Goal: Check status: Check status

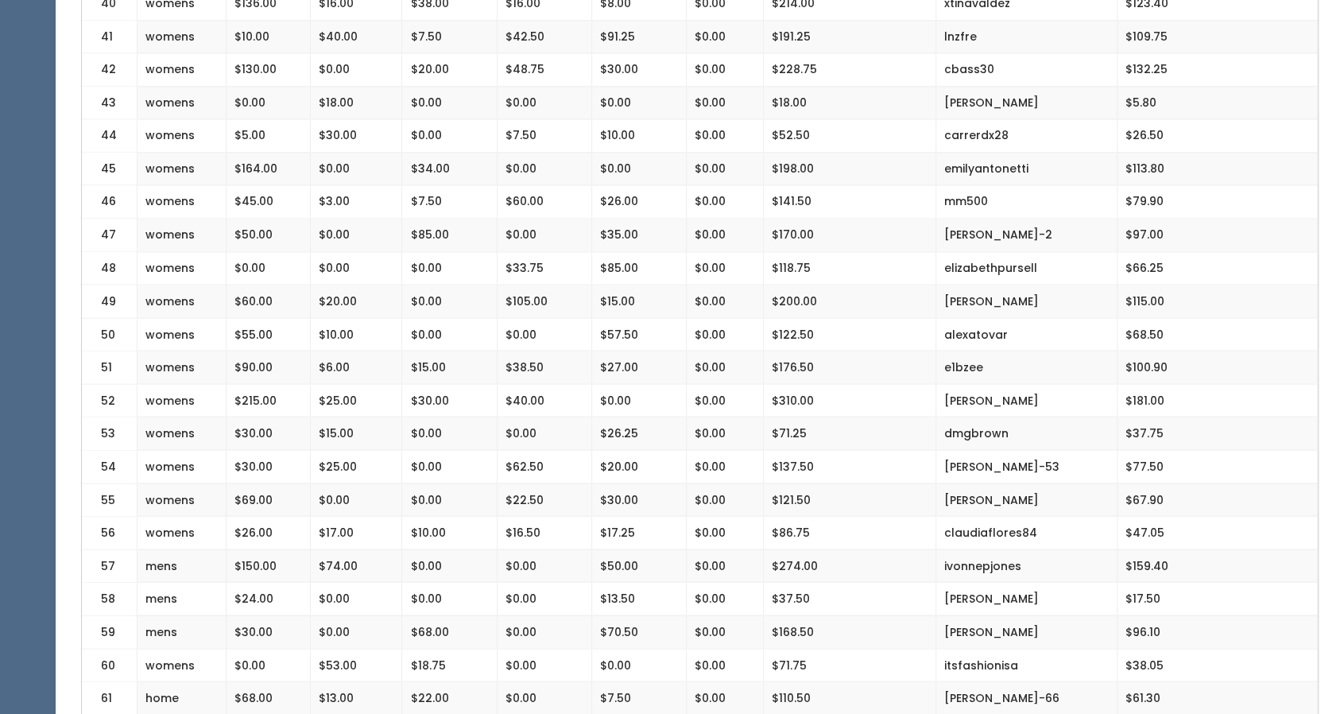
scroll to position [1716, 0]
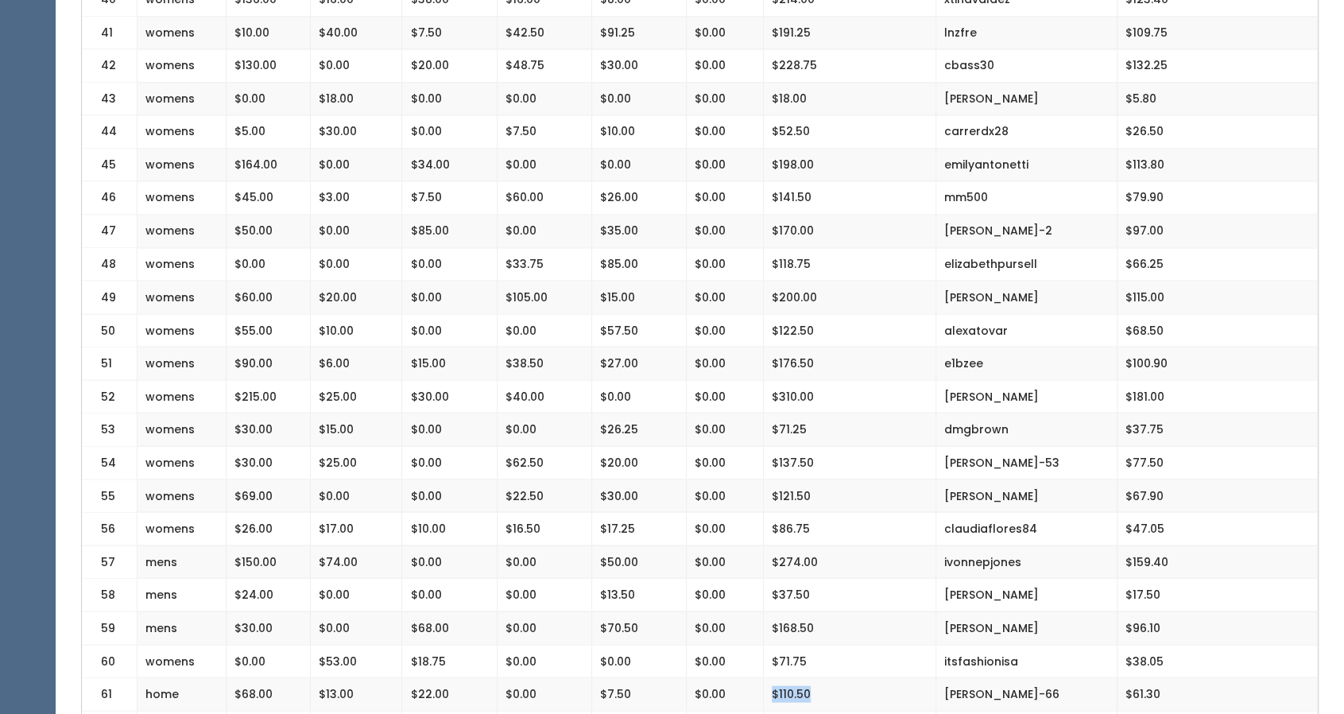
drag, startPoint x: 811, startPoint y: 663, endPoint x: 768, endPoint y: 665, distance: 43.8
click at [768, 677] on td "$110.50" at bounding box center [850, 693] width 172 height 33
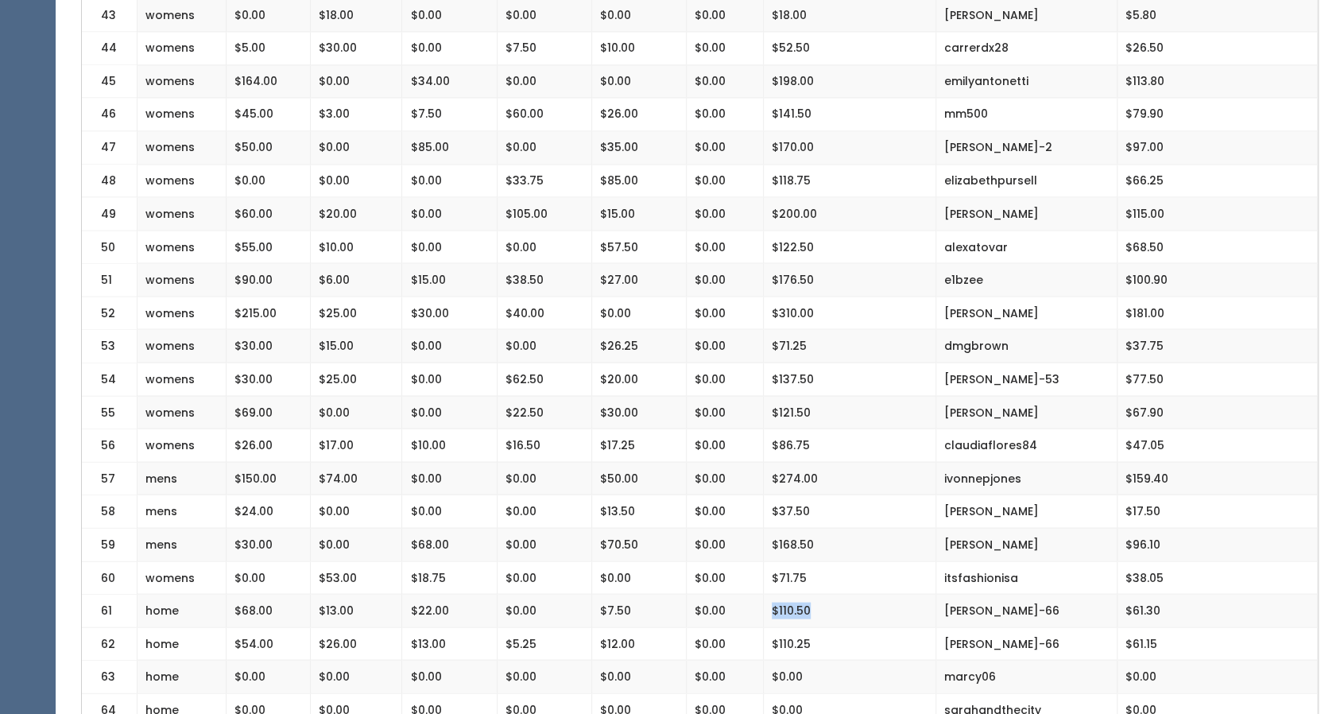
scroll to position [1801, 0]
click at [839, 625] on td "$110.25" at bounding box center [850, 641] width 172 height 33
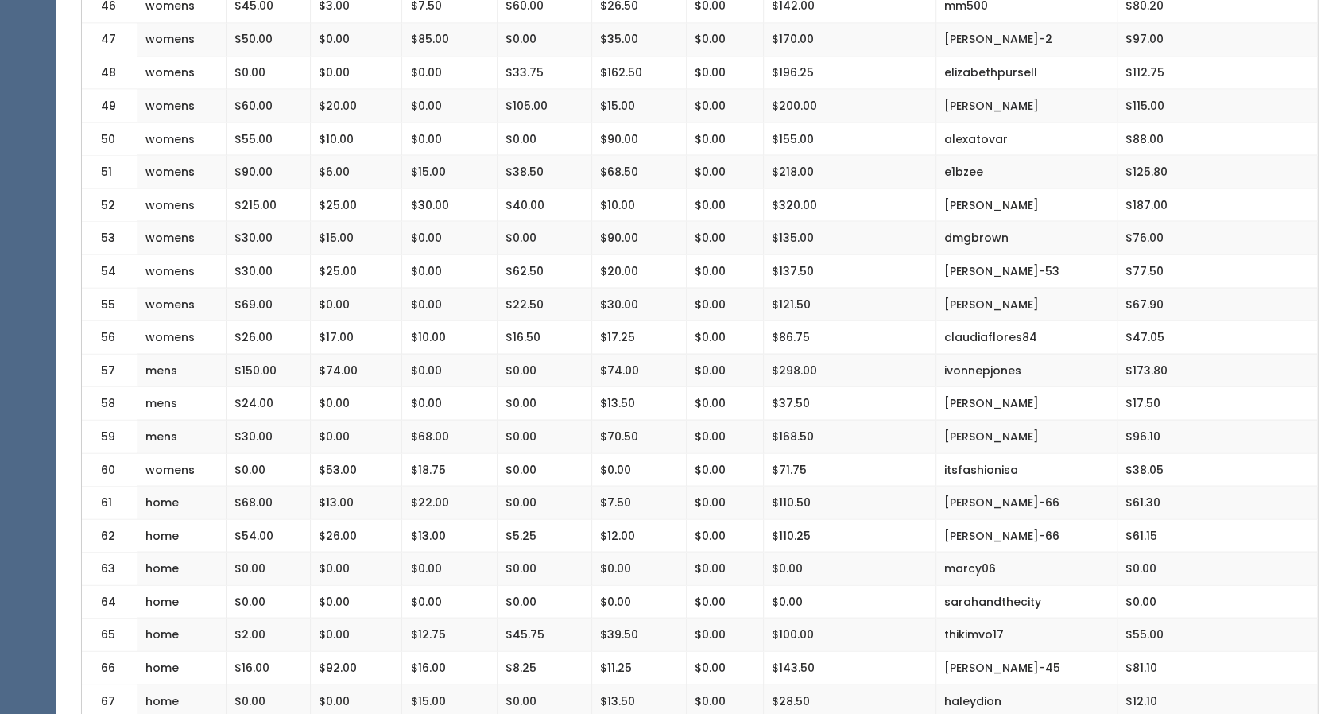
scroll to position [1907, 0]
drag, startPoint x: 769, startPoint y: 472, endPoint x: 832, endPoint y: 471, distance: 62.8
click at [832, 486] on td "$110.50" at bounding box center [850, 502] width 172 height 33
click at [799, 486] on td "$110.50" at bounding box center [850, 502] width 172 height 33
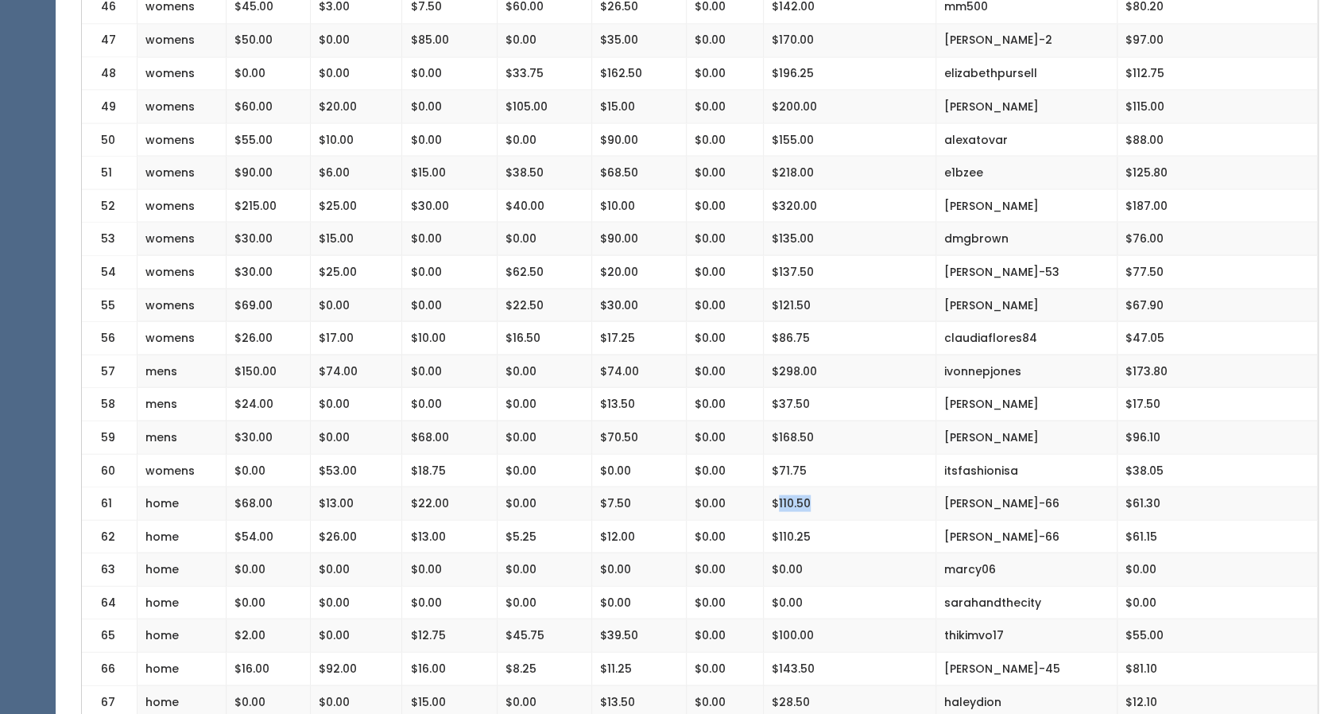
click at [794, 486] on td "$110.50" at bounding box center [850, 502] width 172 height 33
click at [1147, 486] on td "$61.30" at bounding box center [1216, 502] width 200 height 33
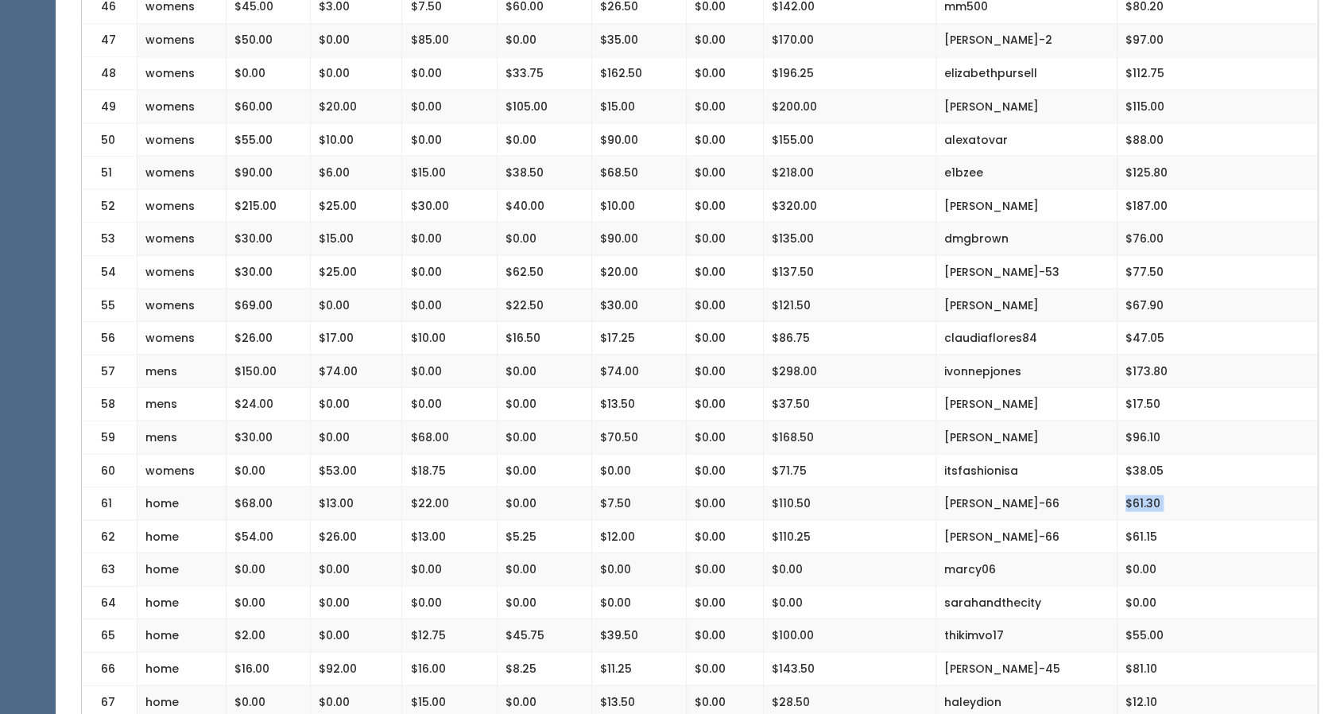
click at [1147, 486] on td "$61.30" at bounding box center [1216, 502] width 200 height 33
copy tbody "$61.30"
click at [787, 288] on td "$121.50" at bounding box center [850, 304] width 172 height 33
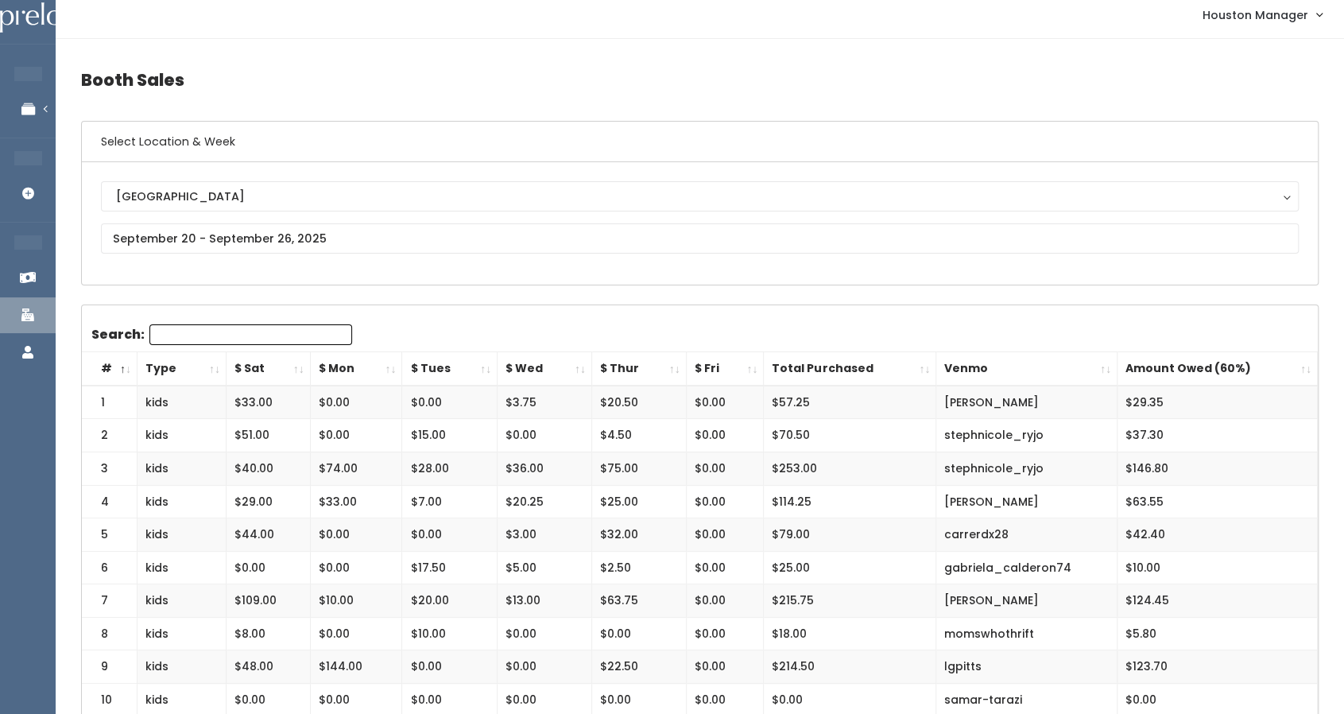
scroll to position [0, 0]
